Goal: Task Accomplishment & Management: Manage account settings

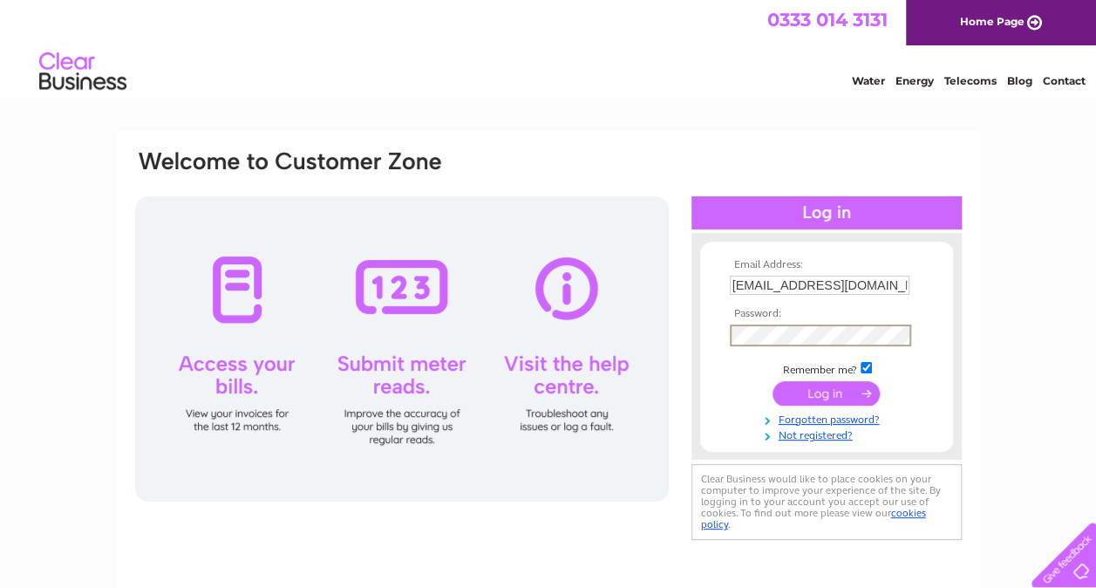
click at [847, 392] on input "submit" at bounding box center [826, 393] width 107 height 24
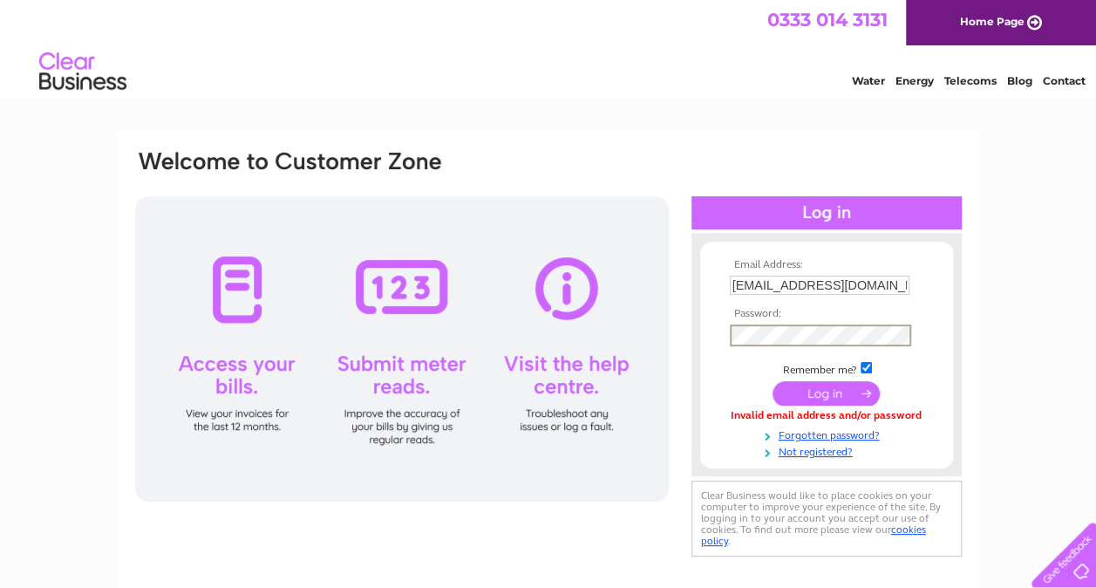
click at [850, 397] on input "submit" at bounding box center [826, 393] width 107 height 24
